Goal: Task Accomplishment & Management: Complete application form

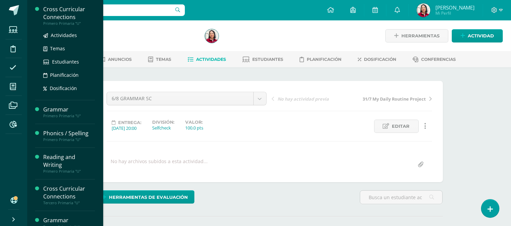
click at [60, 10] on div "Cross Curricular Connections" at bounding box center [69, 13] width 52 height 16
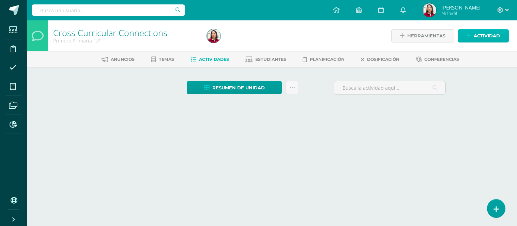
click at [491, 34] on span "Actividad" at bounding box center [486, 36] width 26 height 13
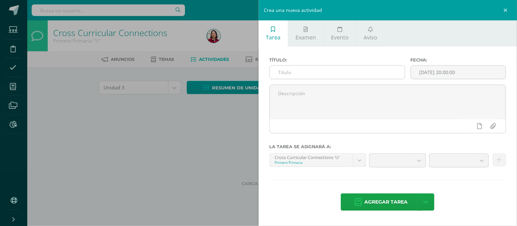
click at [296, 73] on input "text" at bounding box center [337, 72] width 135 height 13
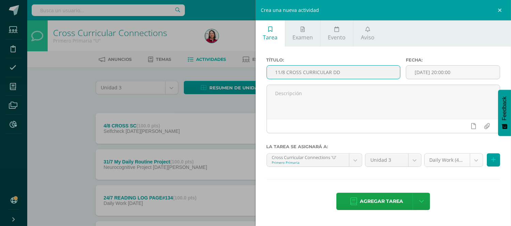
type input "11/8 CROSS CURRICULAR DD"
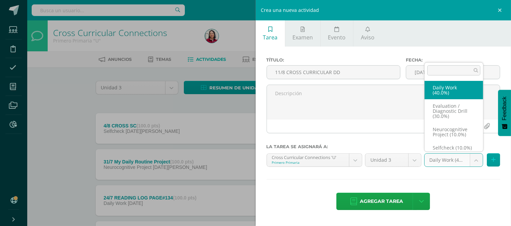
scroll to position [8, 0]
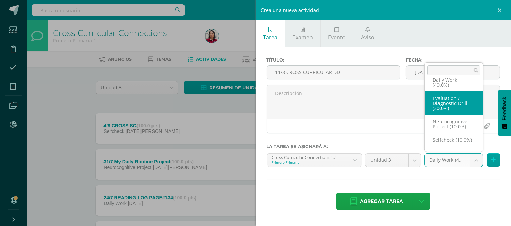
select select "204120"
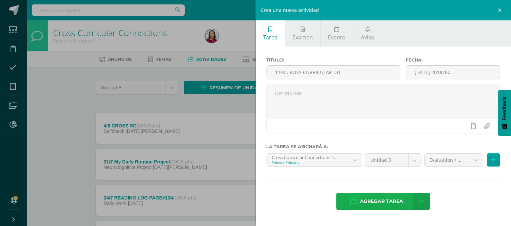
click at [383, 203] on span "Agregar tarea" at bounding box center [381, 201] width 43 height 17
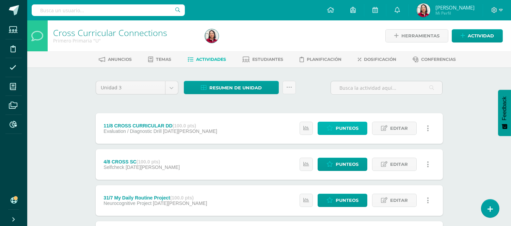
click at [348, 125] on span "Punteos" at bounding box center [347, 128] width 23 height 13
click at [345, 126] on span "Punteos" at bounding box center [347, 128] width 23 height 13
click at [349, 129] on span "Punteos" at bounding box center [347, 128] width 23 height 13
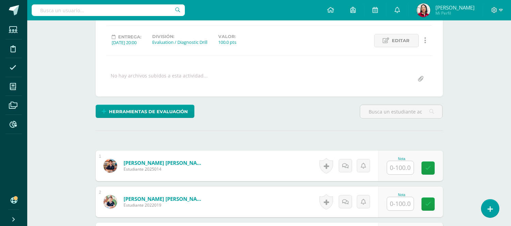
scroll to position [86, 0]
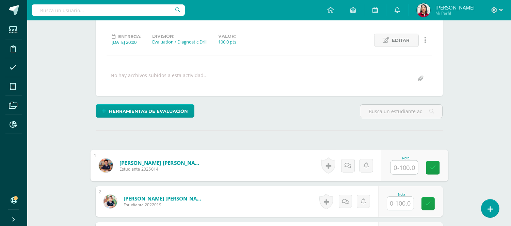
click at [406, 164] on input "text" at bounding box center [404, 168] width 27 height 14
type input "80"
click at [409, 201] on input "text" at bounding box center [400, 203] width 27 height 13
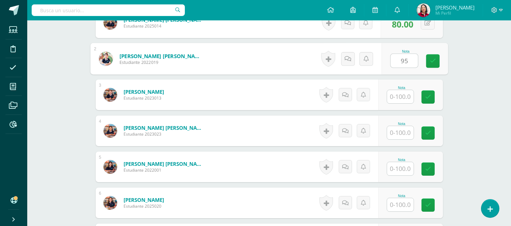
scroll to position [232, 0]
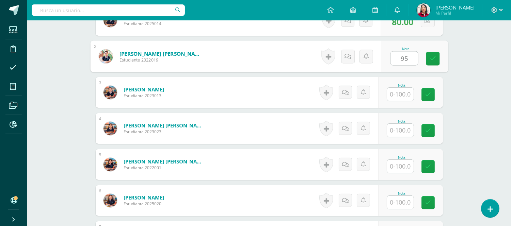
type input "95"
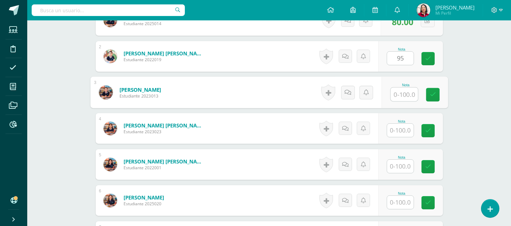
click at [403, 93] on input "text" at bounding box center [404, 95] width 27 height 14
type input "98"
click at [402, 130] on input "text" at bounding box center [400, 130] width 27 height 13
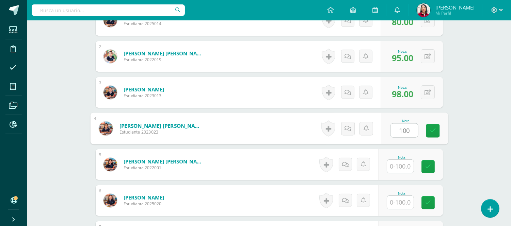
type input "100"
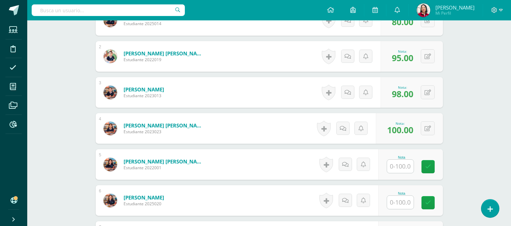
drag, startPoint x: 509, startPoint y: 151, endPoint x: 512, endPoint y: 163, distance: 12.2
click at [511, 163] on html "Estudiantes Disciplina Asistencia Mis cursos Archivos Reportes Soporte Ayuda Re…" at bounding box center [255, 67] width 511 height 598
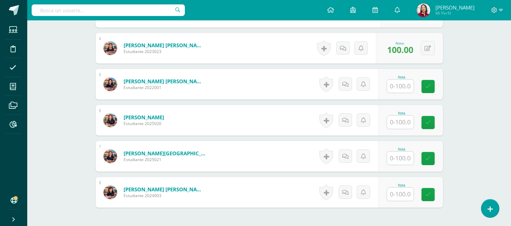
scroll to position [314, 0]
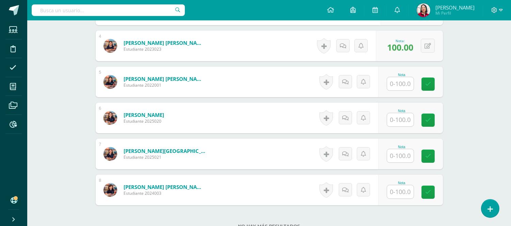
click at [404, 84] on input "text" at bounding box center [400, 83] width 27 height 13
type input "75"
click at [402, 120] on input "text" at bounding box center [404, 120] width 27 height 14
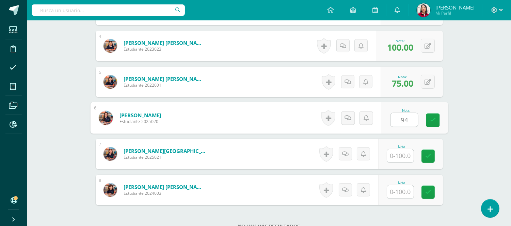
type input "94"
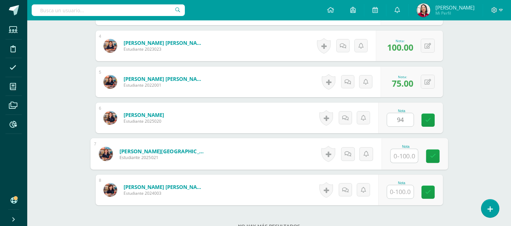
click at [406, 156] on input "text" at bounding box center [404, 156] width 27 height 14
type input "73"
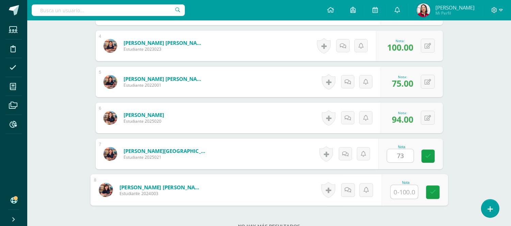
click at [403, 191] on input "text" at bounding box center [404, 193] width 27 height 14
type input "91"
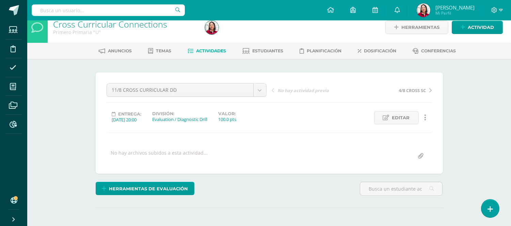
scroll to position [7, 0]
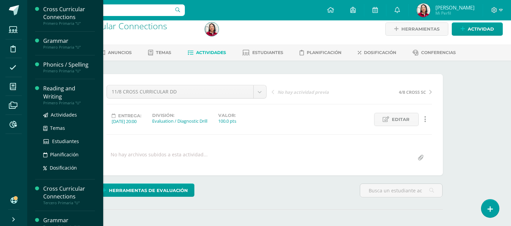
click at [59, 87] on div "Reading and Writing" at bounding box center [69, 93] width 52 height 16
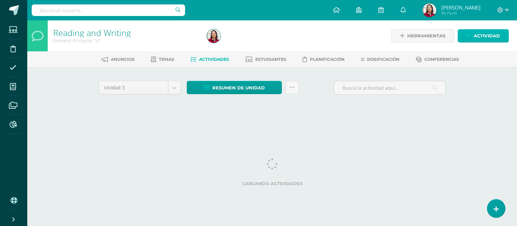
click at [483, 35] on span "Actividad" at bounding box center [486, 36] width 26 height 13
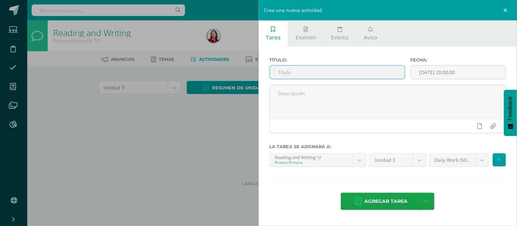
paste input "[URL][DOMAIN_NAME]"
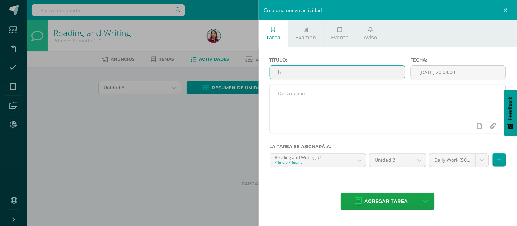
type input "h"
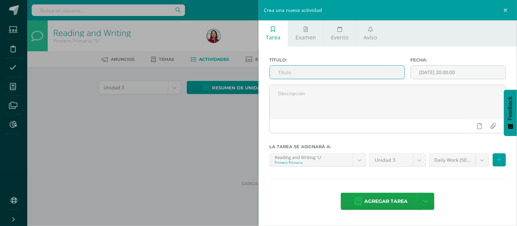
click at [318, 71] on input "text" at bounding box center [337, 72] width 135 height 13
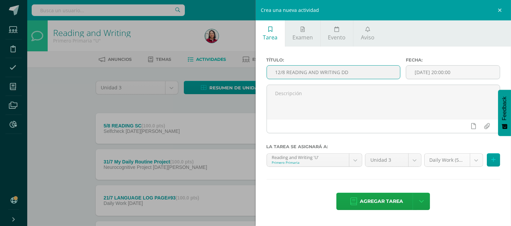
type input "12/8 READING AND WRITING DD"
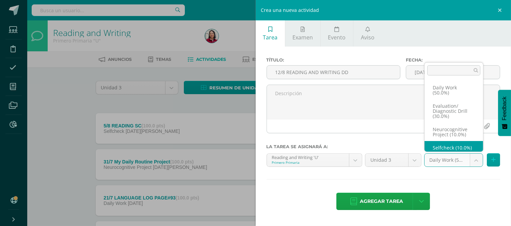
scroll to position [8, 0]
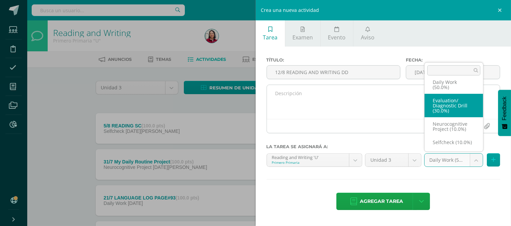
select select "204106"
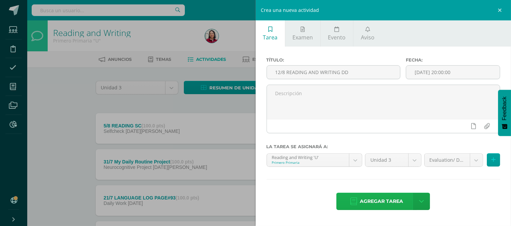
click at [389, 199] on span "Agregar tarea" at bounding box center [381, 201] width 43 height 17
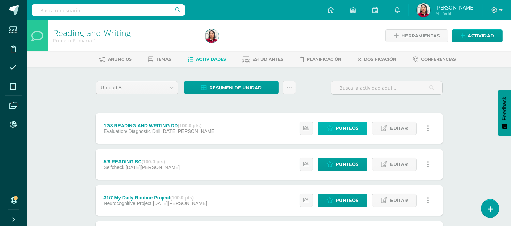
click at [342, 128] on span "Punteos" at bounding box center [347, 128] width 23 height 13
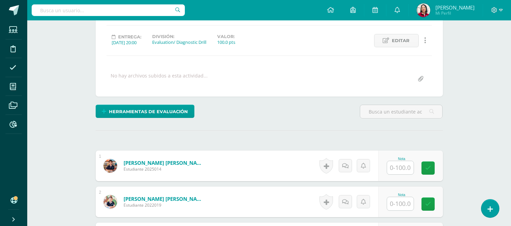
scroll to position [86, 0]
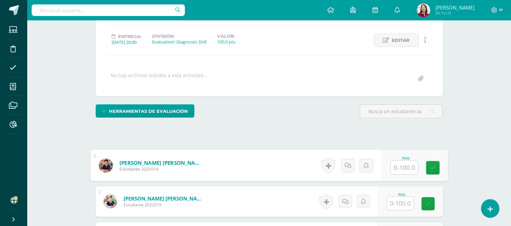
click at [403, 167] on input "text" at bounding box center [404, 168] width 27 height 14
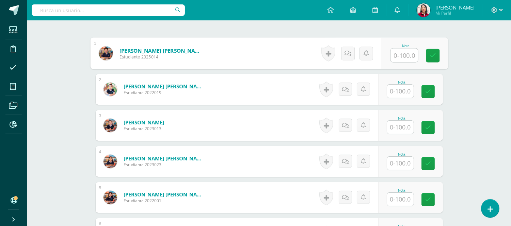
scroll to position [205, 0]
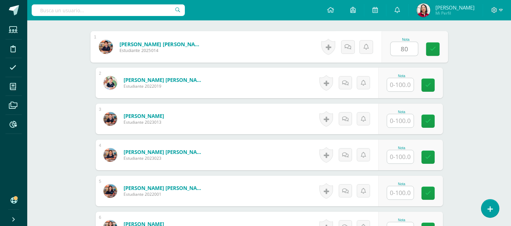
type input "80"
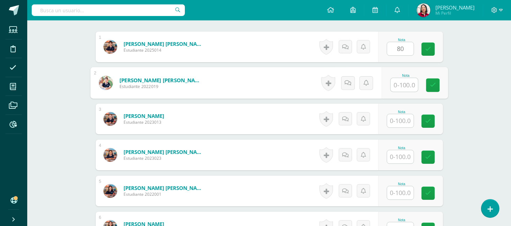
click at [403, 84] on input "text" at bounding box center [404, 85] width 27 height 14
type input "95"
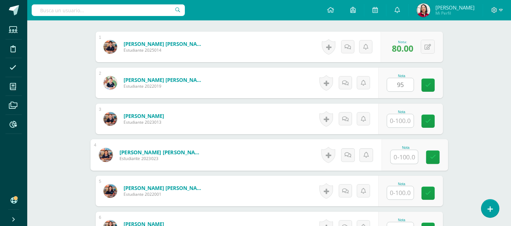
click at [400, 152] on input "text" at bounding box center [404, 157] width 27 height 14
type input "93"
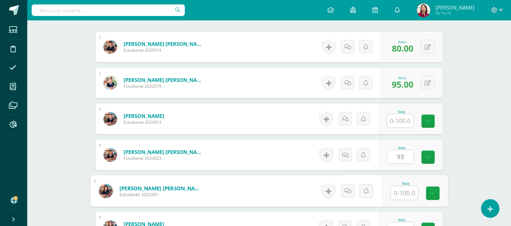
click at [404, 193] on input "text" at bounding box center [404, 194] width 27 height 14
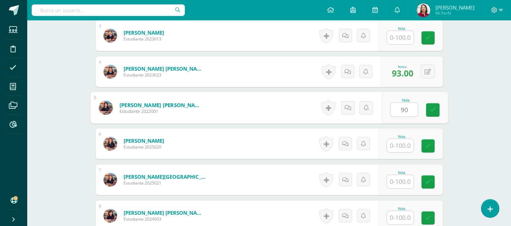
scroll to position [298, 0]
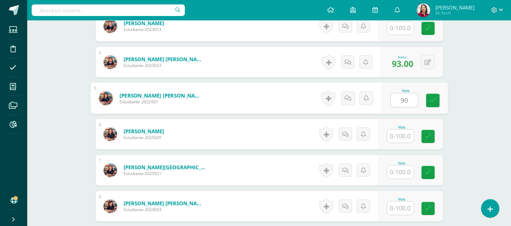
type input "90"
click at [399, 135] on input "text" at bounding box center [400, 136] width 27 height 13
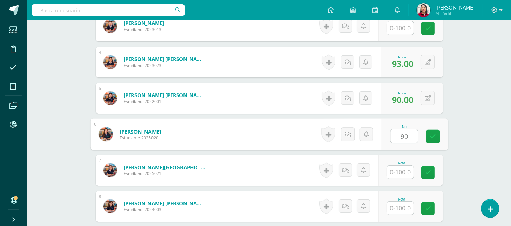
type input "90"
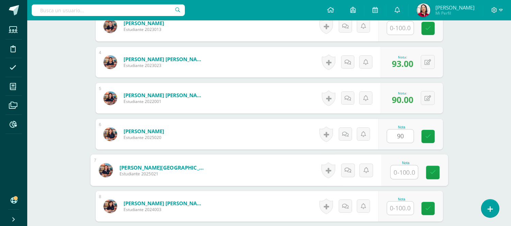
click at [406, 169] on input "text" at bounding box center [404, 173] width 27 height 14
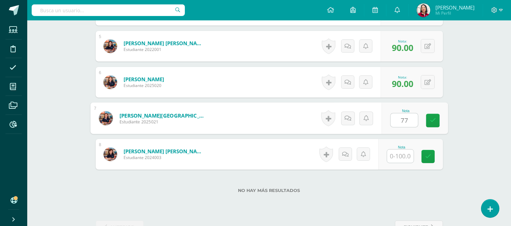
scroll to position [356, 0]
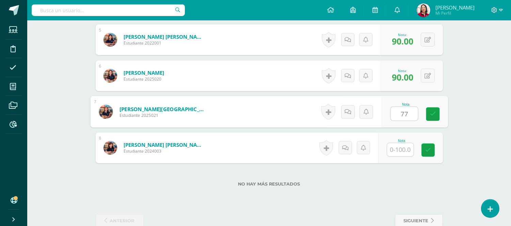
type input "77"
click at [405, 152] on input "text" at bounding box center [400, 149] width 27 height 13
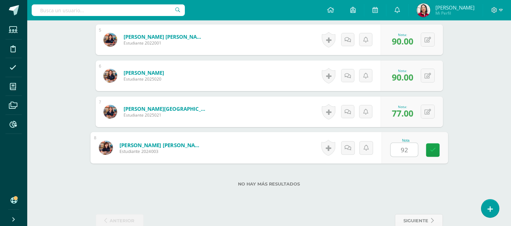
type input "92"
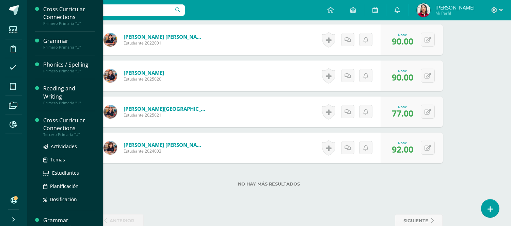
click at [59, 123] on div "Cross Curricular Connections" at bounding box center [69, 125] width 52 height 16
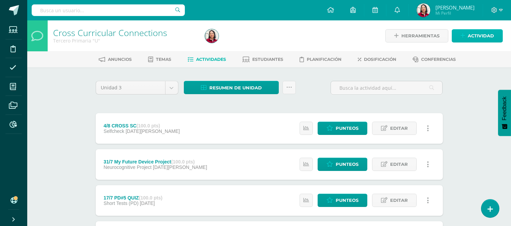
click at [483, 32] on span "Actividad" at bounding box center [481, 36] width 26 height 13
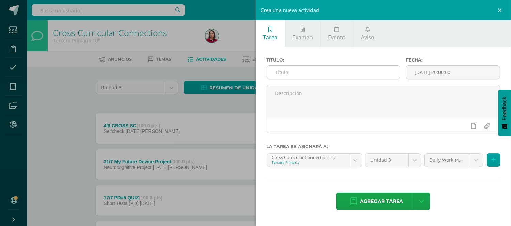
click at [282, 67] on input "text" at bounding box center [333, 72] width 133 height 13
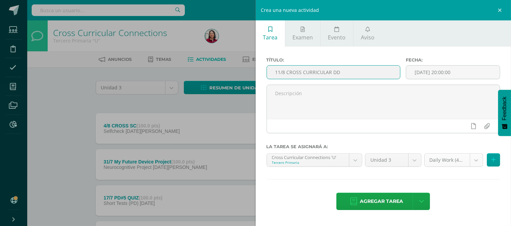
type input "11/8 CROSS CURRICULAR DD"
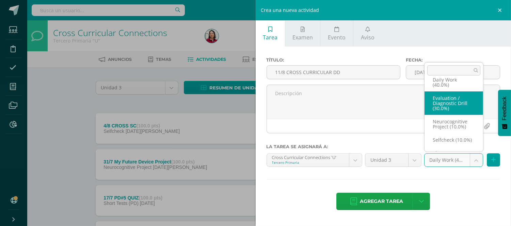
select select "204140"
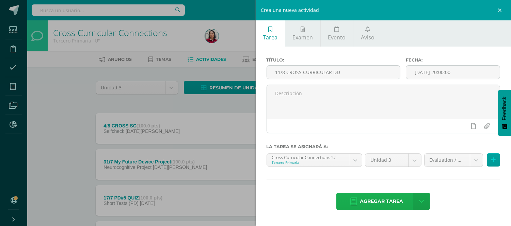
click at [388, 202] on span "Agregar tarea" at bounding box center [381, 201] width 43 height 17
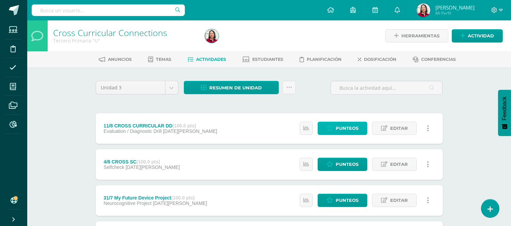
click at [343, 128] on span "Punteos" at bounding box center [347, 128] width 23 height 13
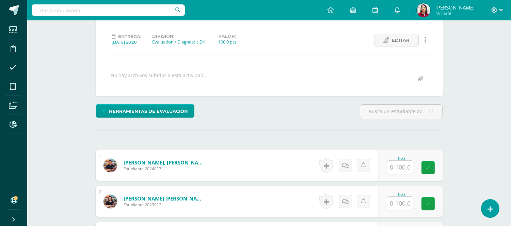
click at [401, 164] on input "text" at bounding box center [400, 167] width 27 height 13
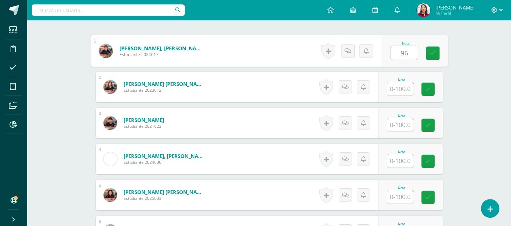
scroll to position [203, 0]
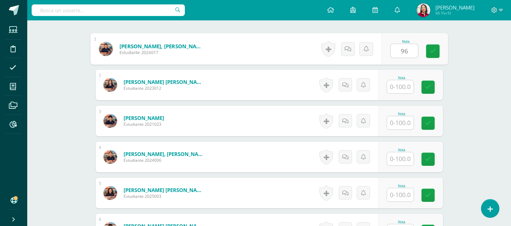
type input "96"
click at [402, 87] on input "text" at bounding box center [400, 86] width 27 height 13
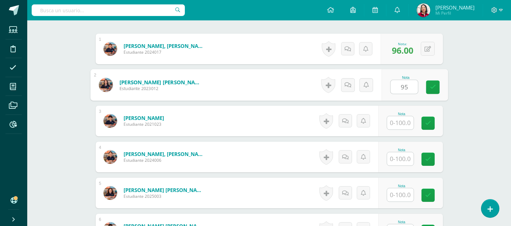
type input "95"
click at [403, 121] on input "text" at bounding box center [400, 122] width 27 height 13
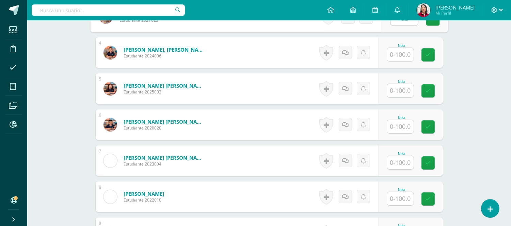
scroll to position [310, 0]
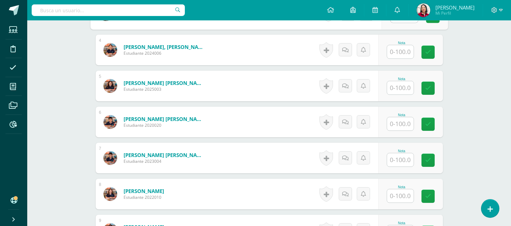
type input "93"
click at [401, 52] on input "text" at bounding box center [404, 52] width 27 height 14
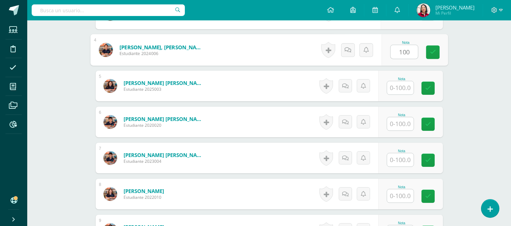
type input "100"
click at [407, 86] on input "text" at bounding box center [400, 87] width 27 height 13
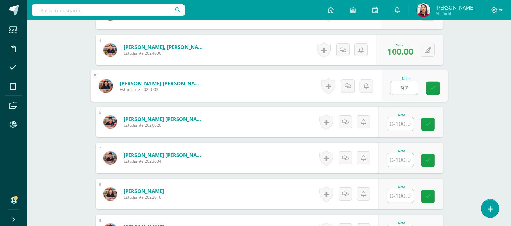
type input "97"
click at [406, 123] on input "text" at bounding box center [400, 123] width 27 height 13
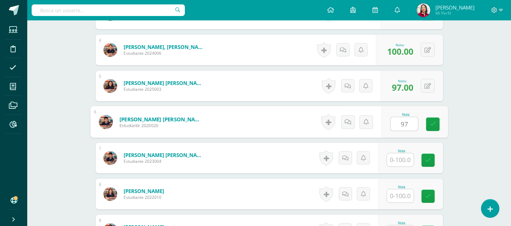
type input "97"
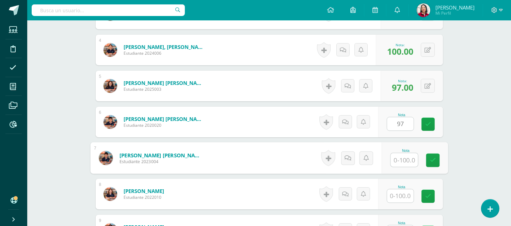
click at [404, 160] on input "text" at bounding box center [404, 161] width 27 height 14
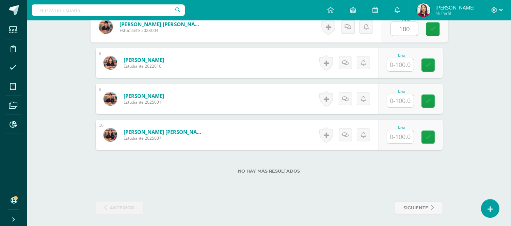
scroll to position [441, 0]
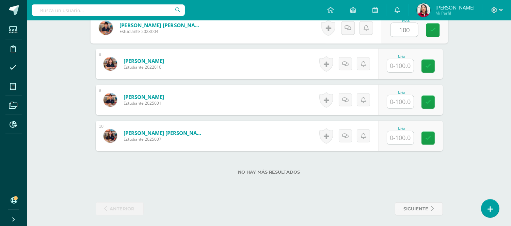
type input "100"
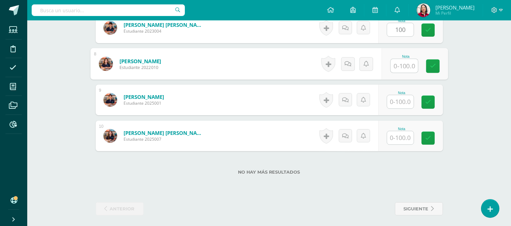
click at [406, 66] on input "text" at bounding box center [404, 66] width 27 height 14
type input "90"
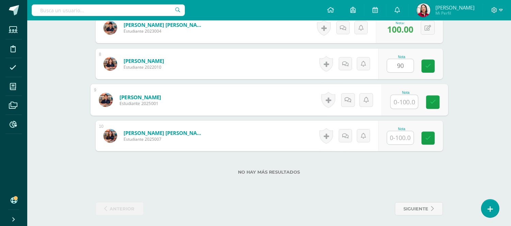
click at [403, 99] on input "text" at bounding box center [404, 102] width 27 height 14
type input "90"
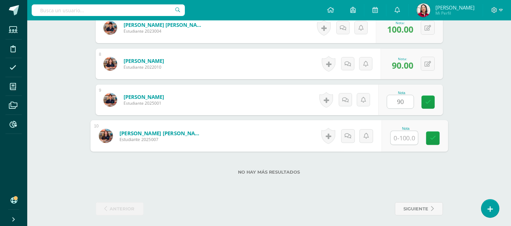
click at [402, 137] on input "text" at bounding box center [404, 138] width 27 height 14
type input "90"
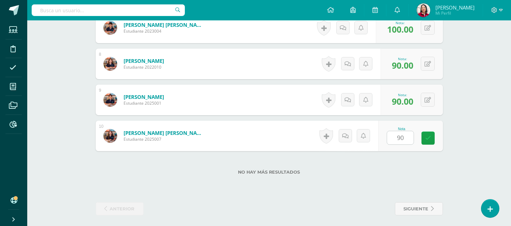
click at [441, 171] on label "No hay más resultados" at bounding box center [269, 172] width 347 height 5
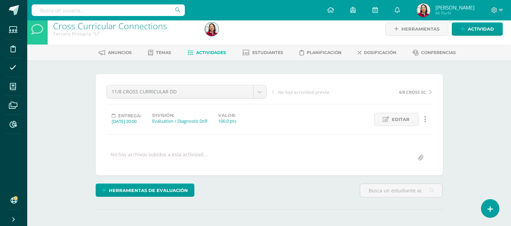
scroll to position [0, 0]
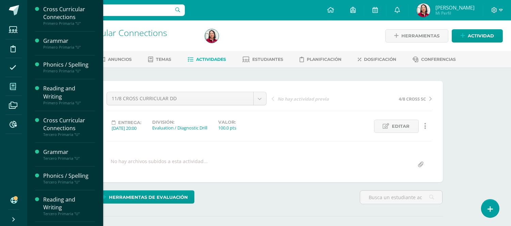
click at [15, 86] on icon at bounding box center [13, 86] width 6 height 7
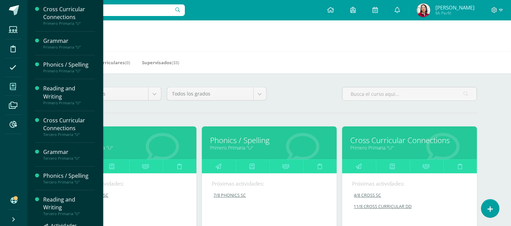
click at [54, 199] on div "Reading and Writing" at bounding box center [69, 204] width 52 height 16
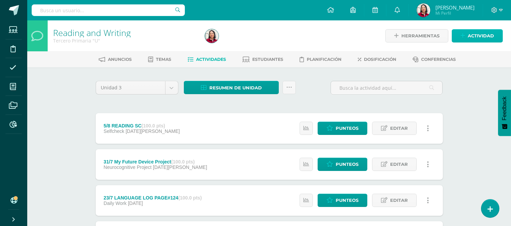
click at [482, 34] on span "Actividad" at bounding box center [481, 36] width 26 height 13
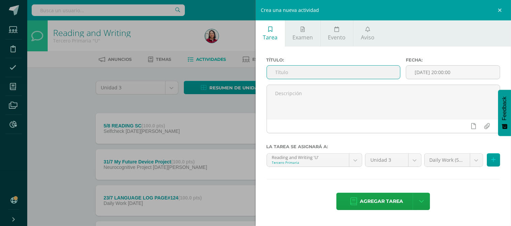
click at [310, 67] on input "text" at bounding box center [333, 72] width 133 height 13
type input "12/8 READING AND WRITING DD"
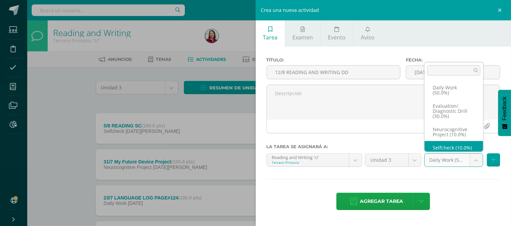
scroll to position [8, 0]
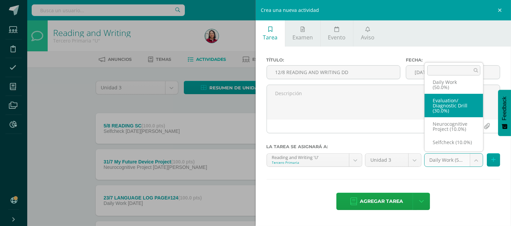
select select "204177"
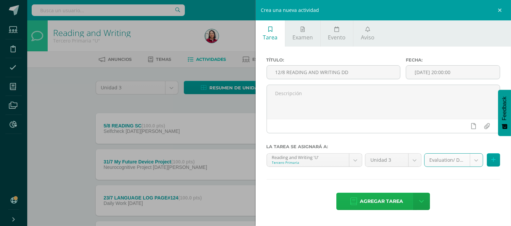
click at [389, 199] on span "Agregar tarea" at bounding box center [381, 201] width 43 height 17
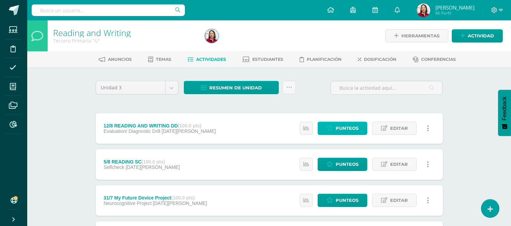
click at [348, 127] on span "Punteos" at bounding box center [347, 128] width 23 height 13
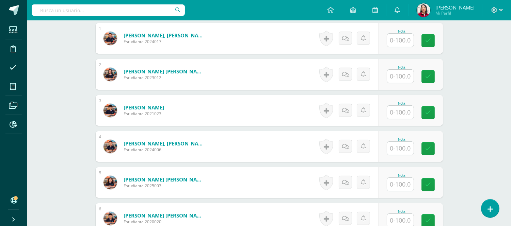
scroll to position [215, 0]
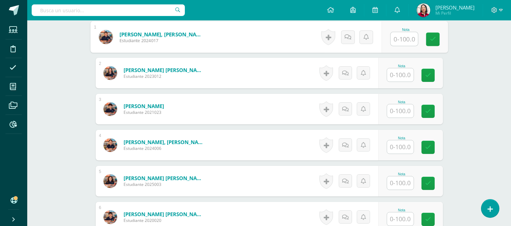
click at [407, 37] on input "text" at bounding box center [404, 39] width 27 height 14
type input "97"
click at [400, 75] on input "text" at bounding box center [400, 74] width 27 height 13
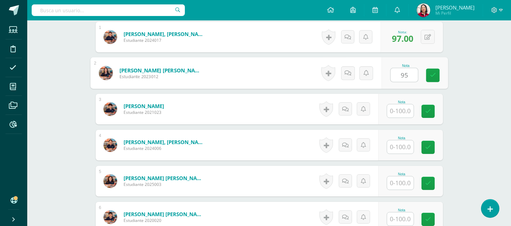
type input "95"
click at [405, 111] on input "text" at bounding box center [400, 111] width 27 height 13
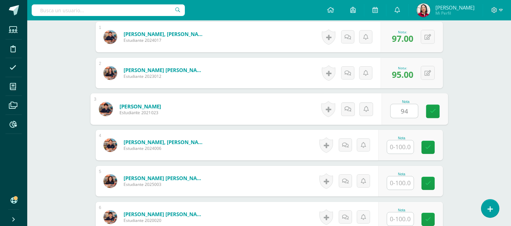
type input "94"
click at [406, 140] on div "Nota" at bounding box center [402, 139] width 30 height 4
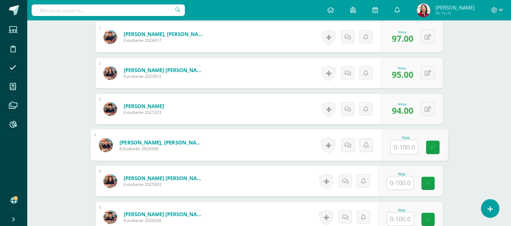
click at [404, 148] on input "text" at bounding box center [404, 148] width 27 height 14
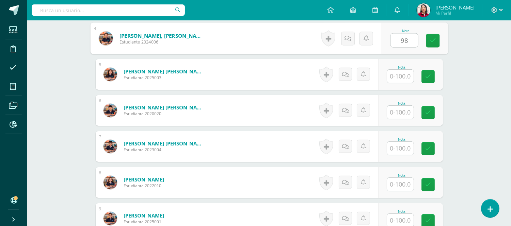
scroll to position [326, 0]
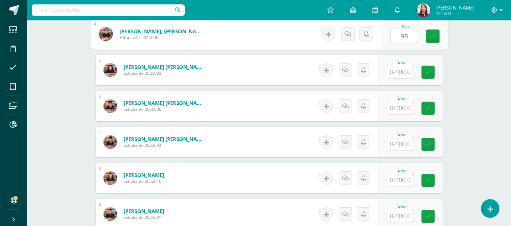
type input "98"
click at [408, 76] on input "text" at bounding box center [400, 71] width 27 height 13
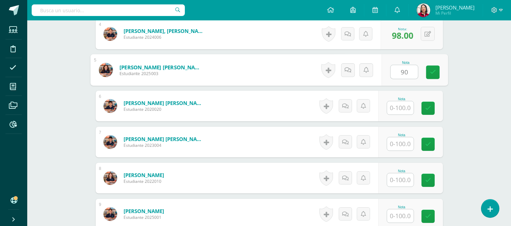
type input "90"
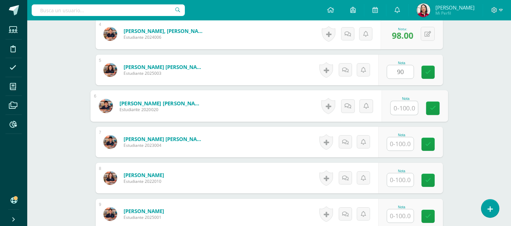
click at [406, 108] on input "text" at bounding box center [404, 108] width 27 height 14
type input "96"
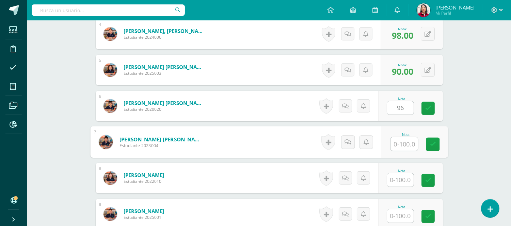
click at [410, 142] on input "text" at bounding box center [404, 145] width 27 height 14
type input "95"
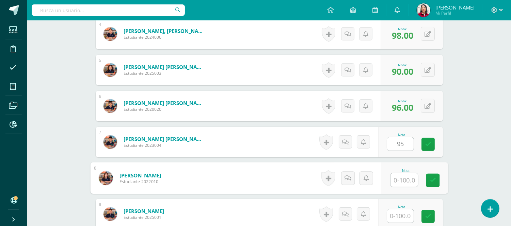
click at [407, 182] on input "text" at bounding box center [404, 181] width 27 height 14
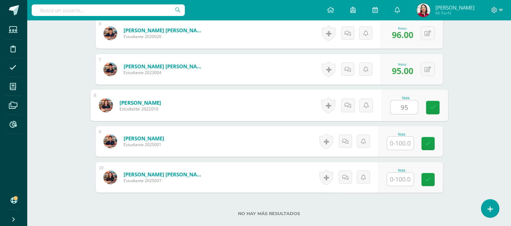
scroll to position [400, 0]
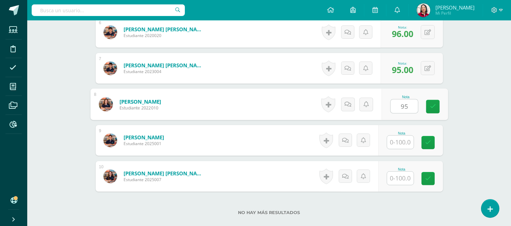
type input "95"
click at [404, 139] on input "text" at bounding box center [400, 142] width 27 height 13
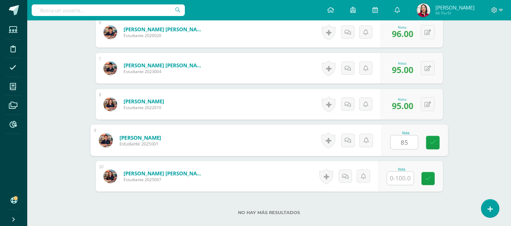
type input "85"
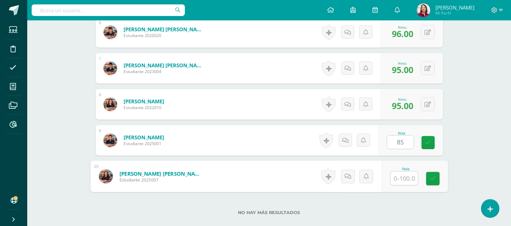
click at [405, 179] on input "text" at bounding box center [404, 179] width 27 height 14
type input "95"
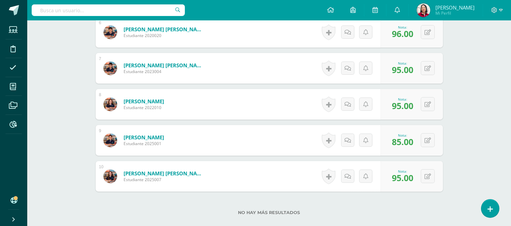
drag, startPoint x: 499, startPoint y: 103, endPoint x: 498, endPoint y: 108, distance: 5.2
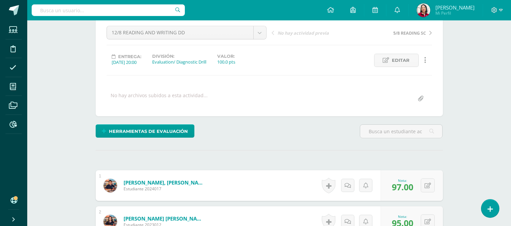
scroll to position [65, 0]
